Goal: Information Seeking & Learning: Learn about a topic

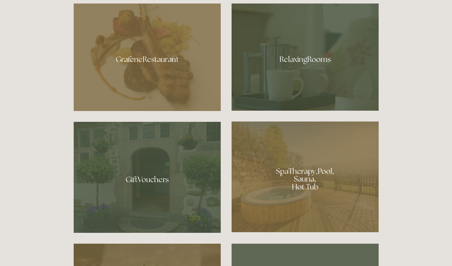
scroll to position [434, 0]
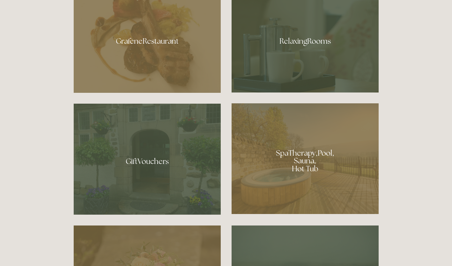
click at [304, 158] on div at bounding box center [304, 158] width 147 height 111
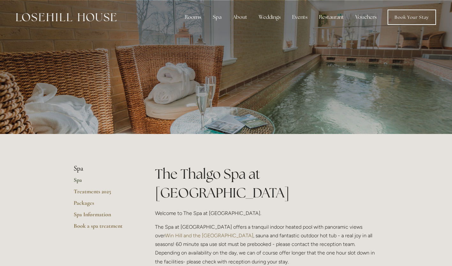
click at [253, 232] on link "Win Hill and the Hope Valley" at bounding box center [209, 235] width 88 height 6
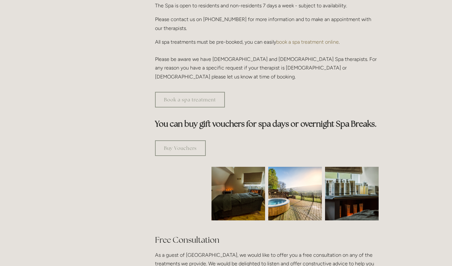
scroll to position [308, 0]
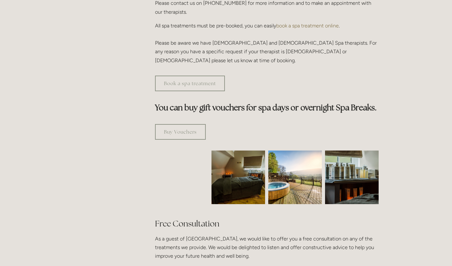
click at [246, 150] on img at bounding box center [238, 177] width 80 height 54
click at [239, 150] on img at bounding box center [238, 177] width 80 height 54
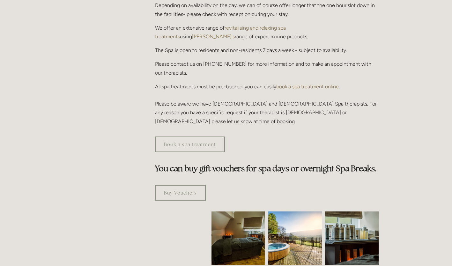
scroll to position [0, 0]
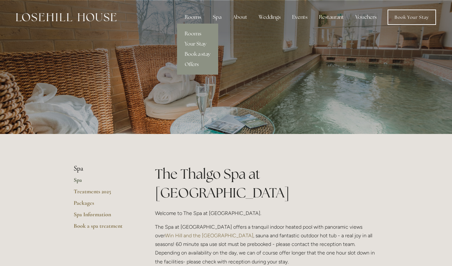
click at [194, 31] on link "Rooms" at bounding box center [197, 34] width 41 height 10
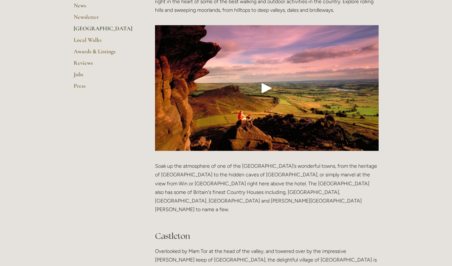
scroll to position [151, 0]
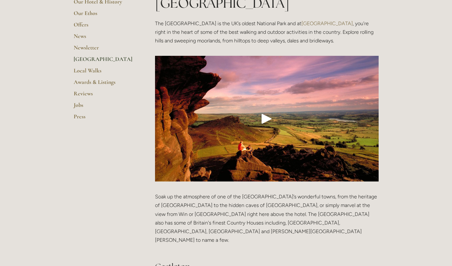
click at [270, 111] on div "Play" at bounding box center [266, 118] width 15 height 15
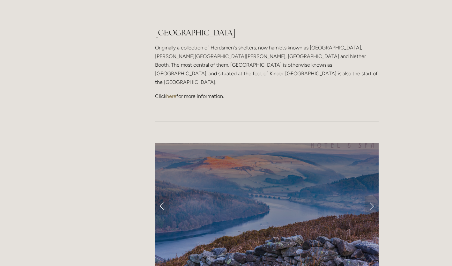
scroll to position [548, 0]
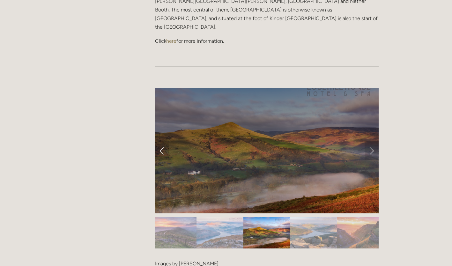
click at [371, 141] on link "Next Slide" at bounding box center [371, 150] width 14 height 19
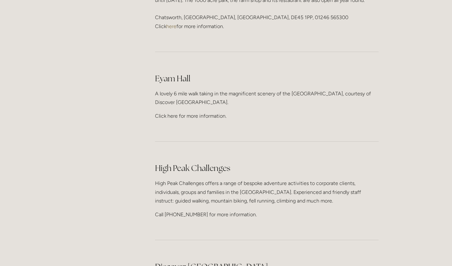
scroll to position [1050, 0]
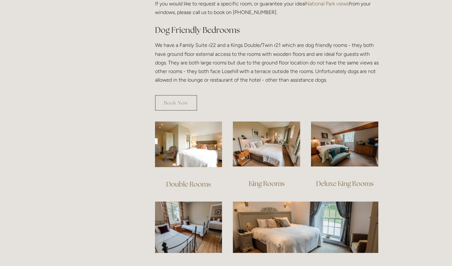
scroll to position [348, 0]
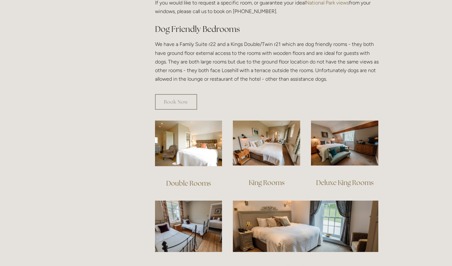
click at [347, 149] on img at bounding box center [344, 143] width 67 height 45
click at [251, 137] on img at bounding box center [266, 143] width 67 height 45
